Goal: Information Seeking & Learning: Check status

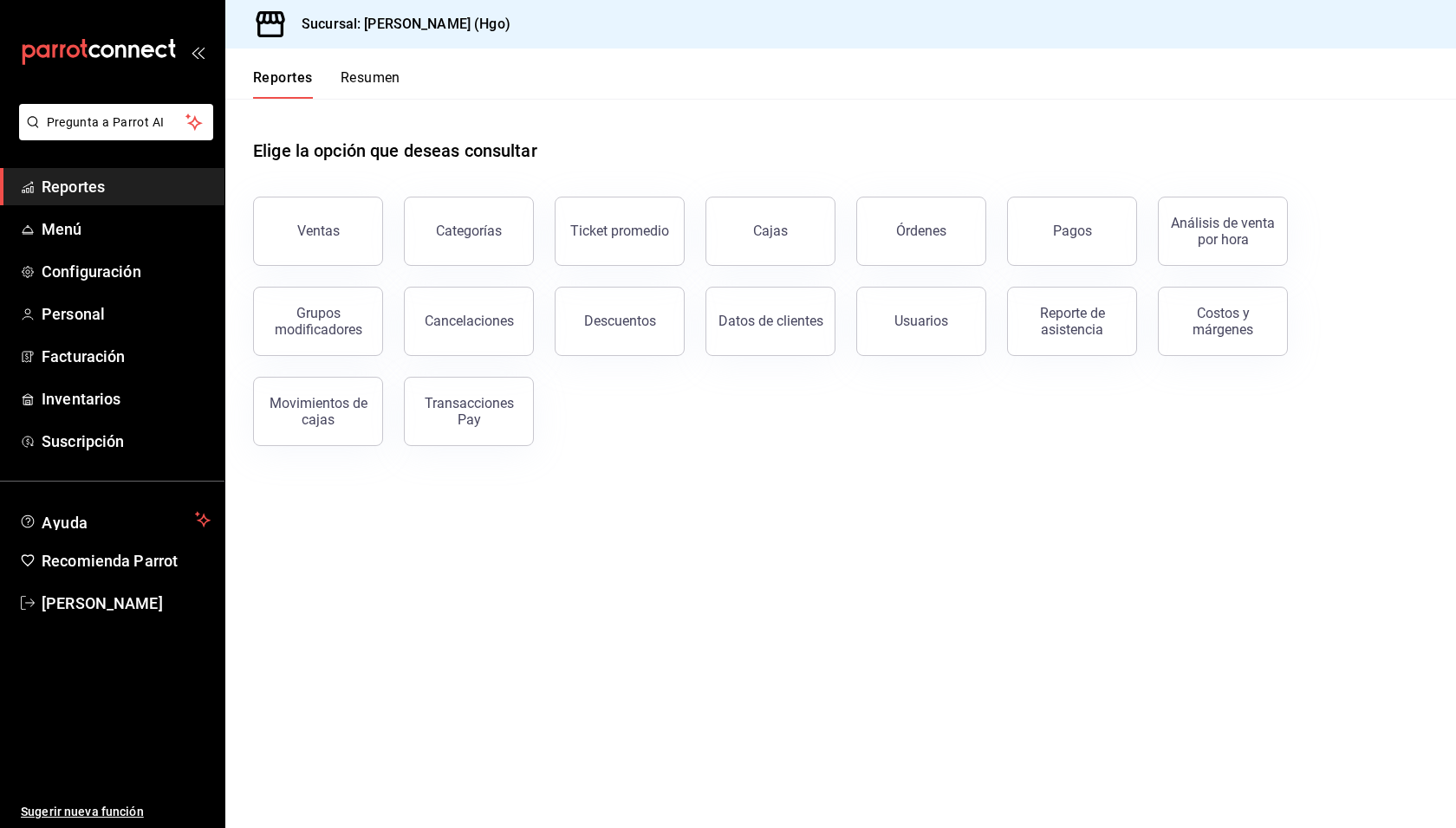
click at [384, 77] on button "Resumen" at bounding box center [370, 84] width 60 height 29
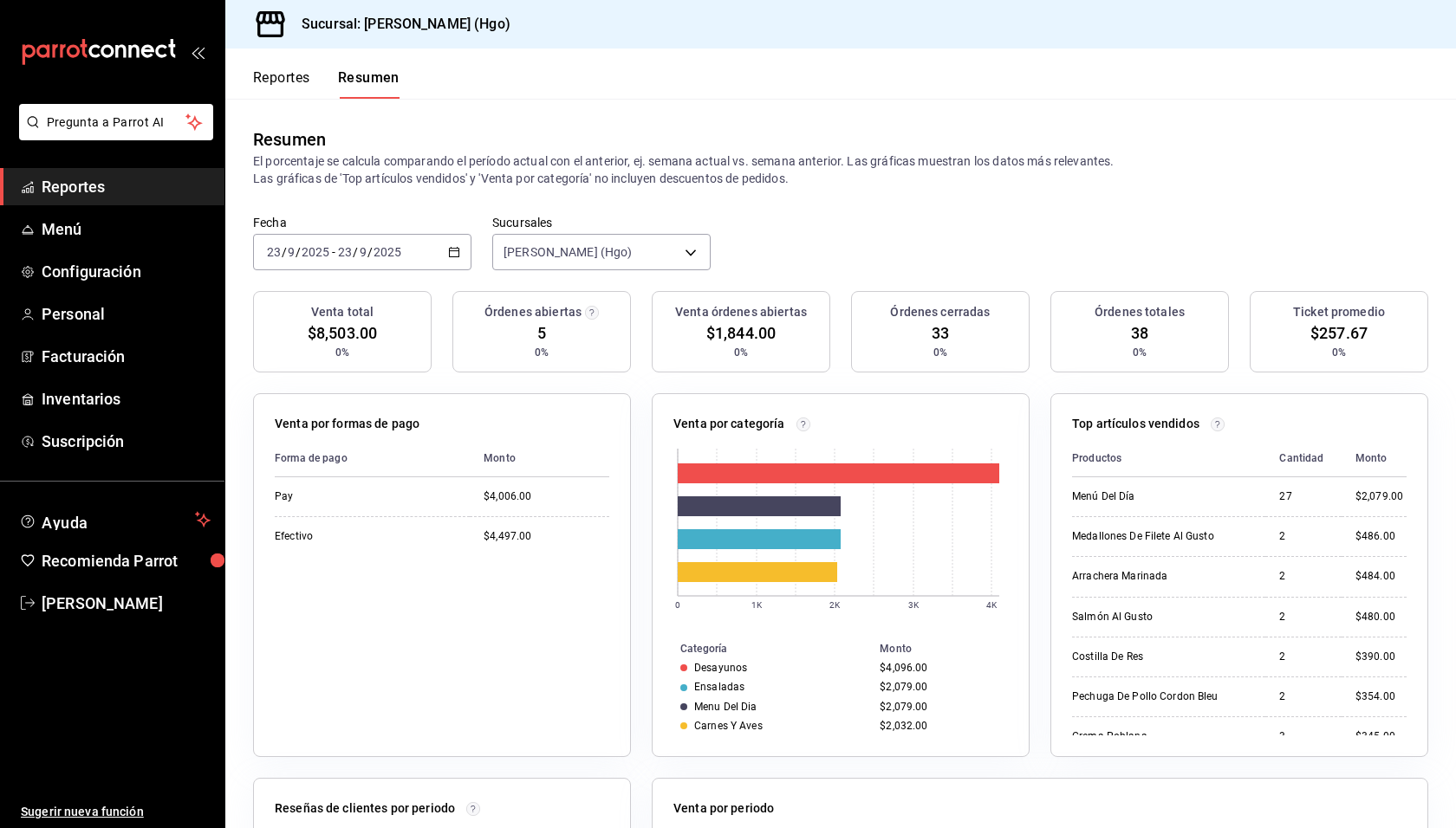
click at [503, 130] on div "Resumen" at bounding box center [841, 139] width 1176 height 26
click at [814, 126] on div "Resumen El porcentaje se calcula comparando el período actual con el anterior, …" at bounding box center [841, 157] width 1231 height 116
click at [794, 244] on div "Fecha [DATE] [DATE] - [DATE] [DATE] Sucursales [PERSON_NAME] (Hgo) [object Obje…" at bounding box center [841, 253] width 1231 height 76
click at [781, 222] on div "Fecha [DATE] [DATE] - [DATE] [DATE] Sucursales [PERSON_NAME] (Hgo) [object Obje…" at bounding box center [841, 253] width 1231 height 76
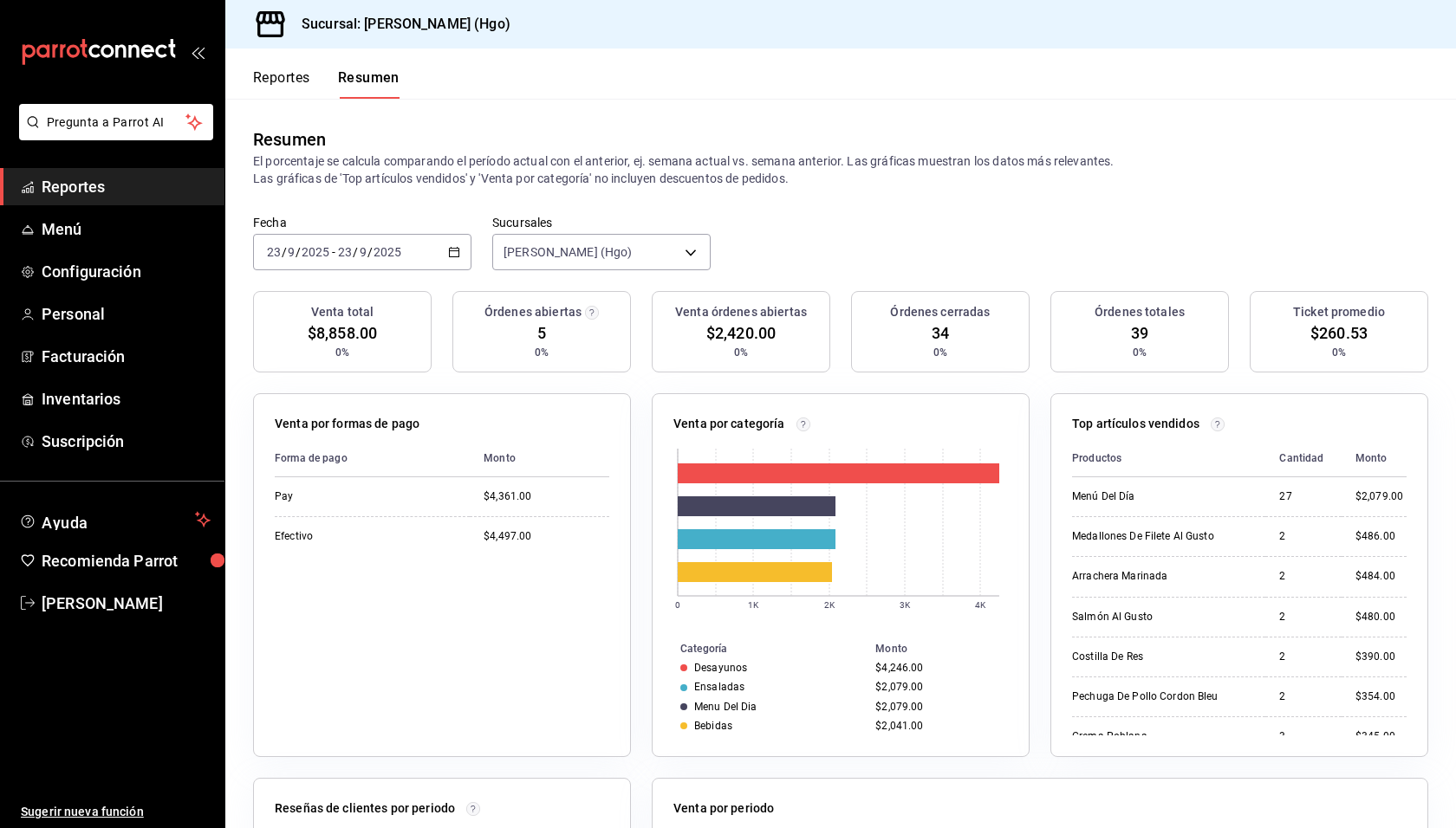
click at [293, 75] on button "Reportes" at bounding box center [281, 84] width 57 height 29
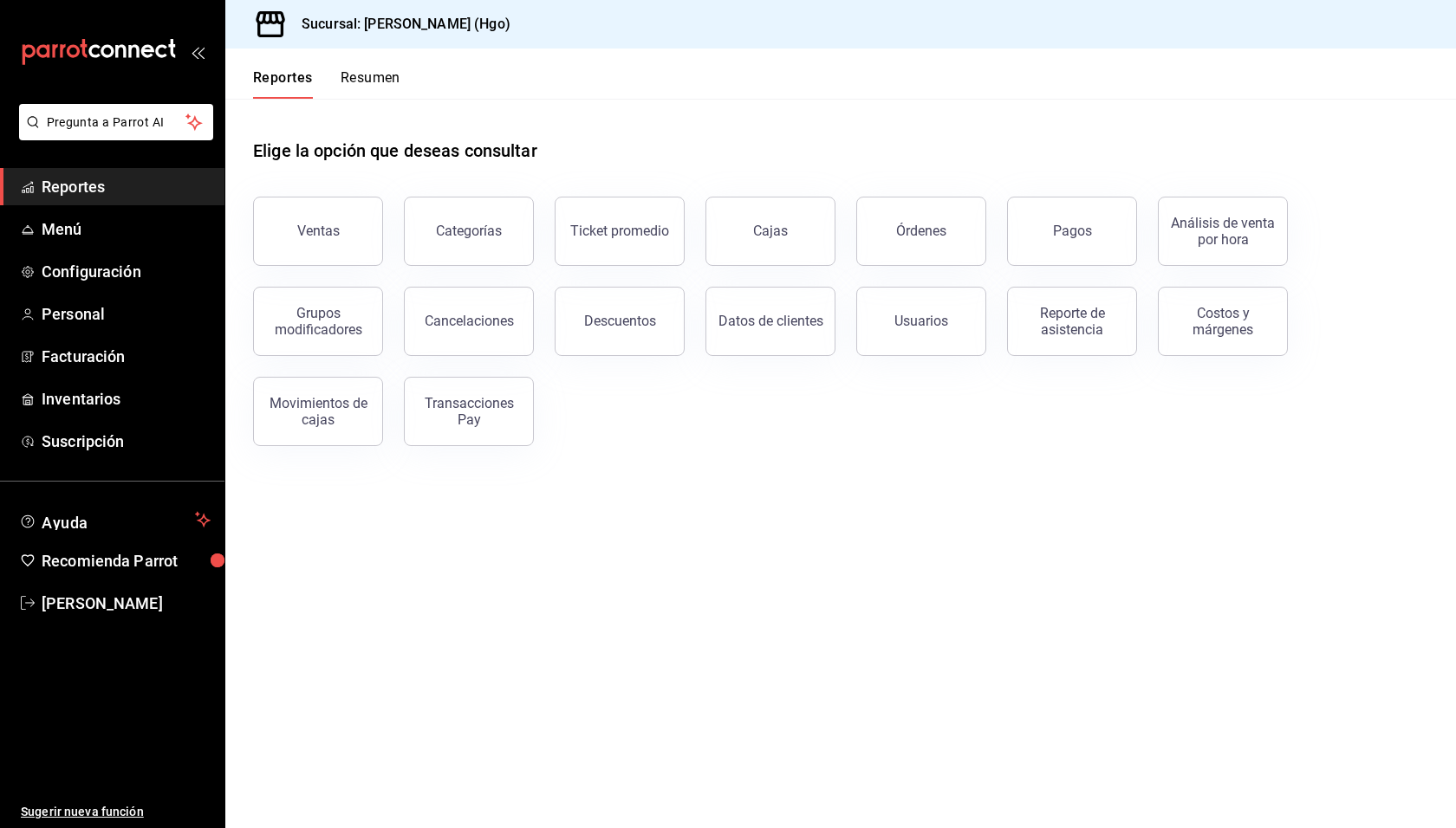
click at [621, 126] on div "Elige la opción que deseas consultar" at bounding box center [841, 138] width 1176 height 77
click at [393, 76] on button "Resumen" at bounding box center [370, 84] width 60 height 29
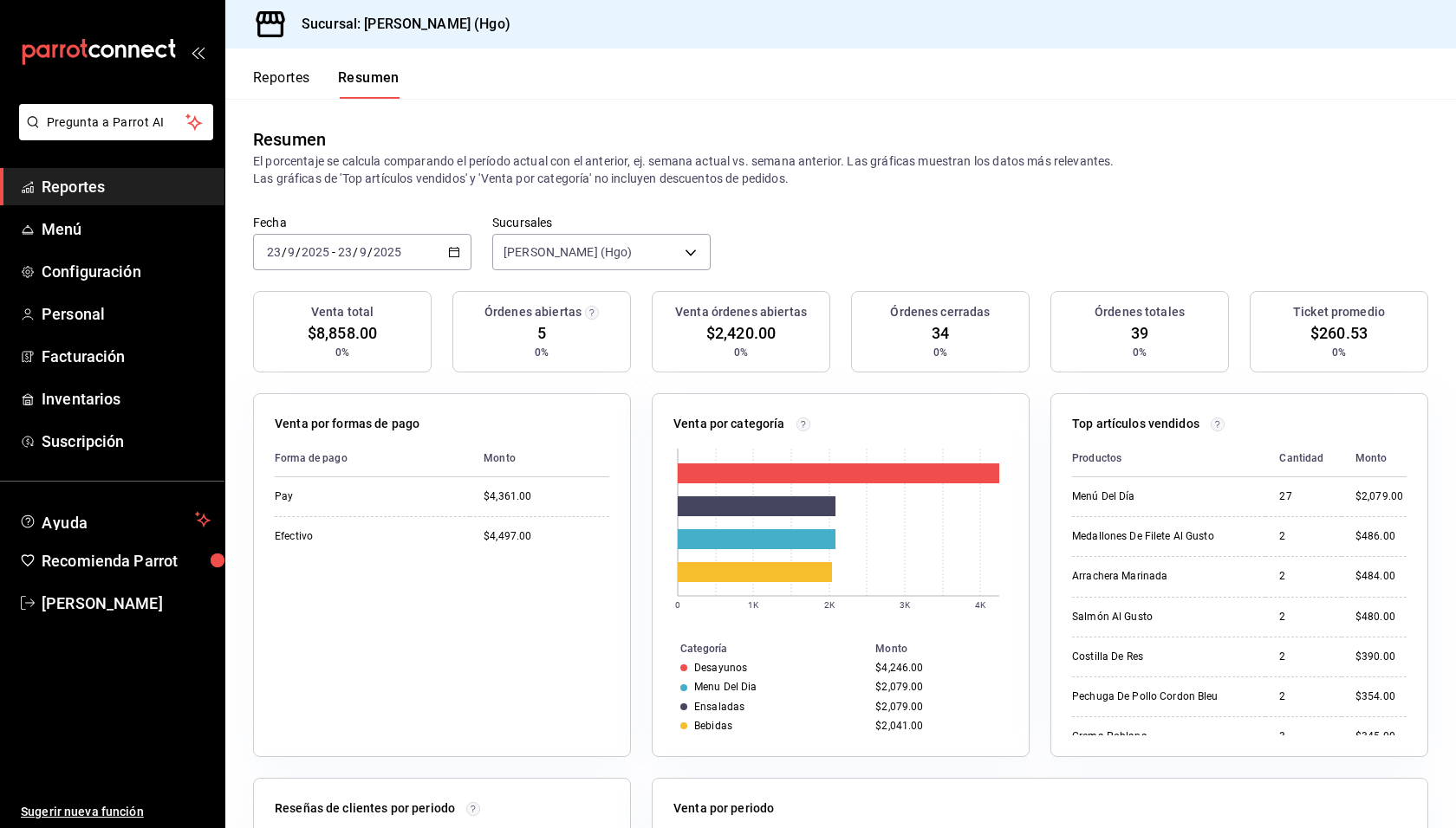
click at [515, 117] on div "Resumen El porcentaje se calcula comparando el período actual con el anterior, …" at bounding box center [841, 157] width 1231 height 116
click at [582, 113] on div "Resumen El porcentaje se calcula comparando el período actual con el anterior, …" at bounding box center [841, 157] width 1231 height 116
